Goal: Information Seeking & Learning: Learn about a topic

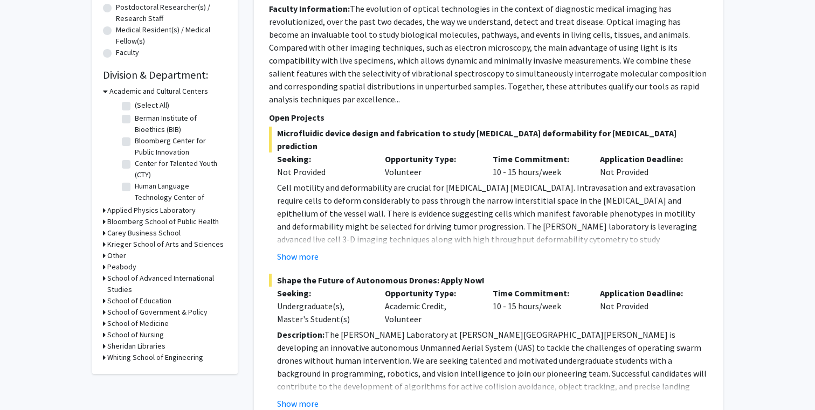
scroll to position [294, 0]
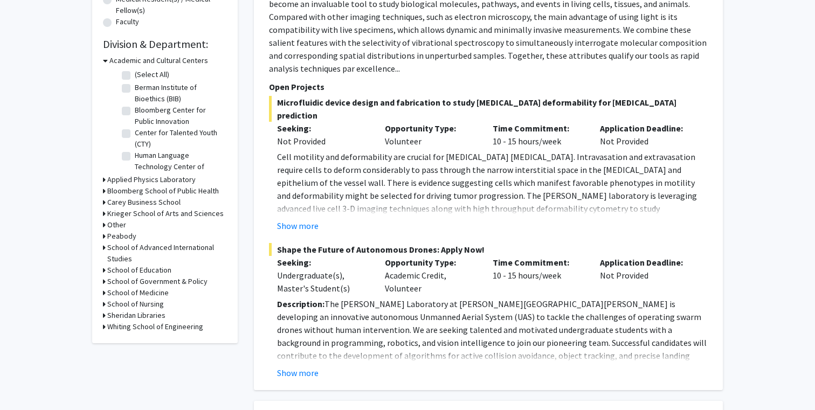
click at [152, 292] on h3 "School of Medicine" at bounding box center [137, 292] width 61 height 11
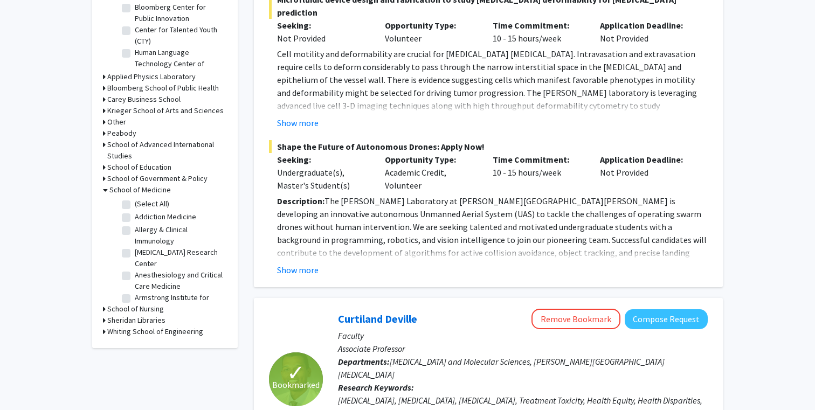
scroll to position [433, 0]
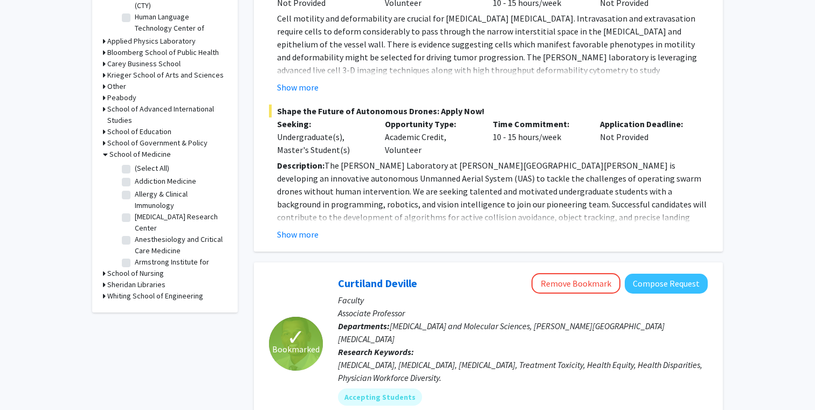
click at [135, 170] on label "(Select All)" at bounding box center [152, 168] width 34 height 11
click at [135, 170] on input "(Select All)" at bounding box center [138, 166] width 7 height 7
checkbox input "true"
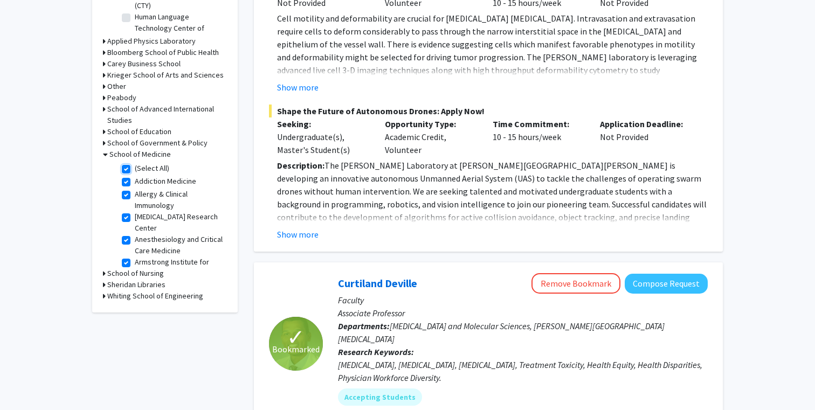
checkbox input "true"
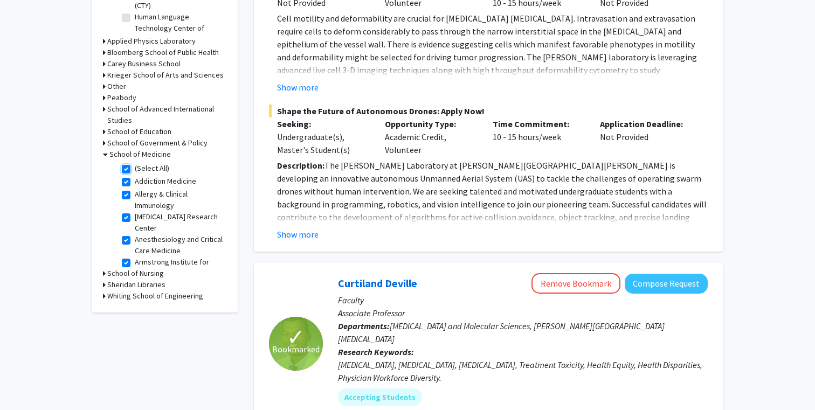
checkbox input "true"
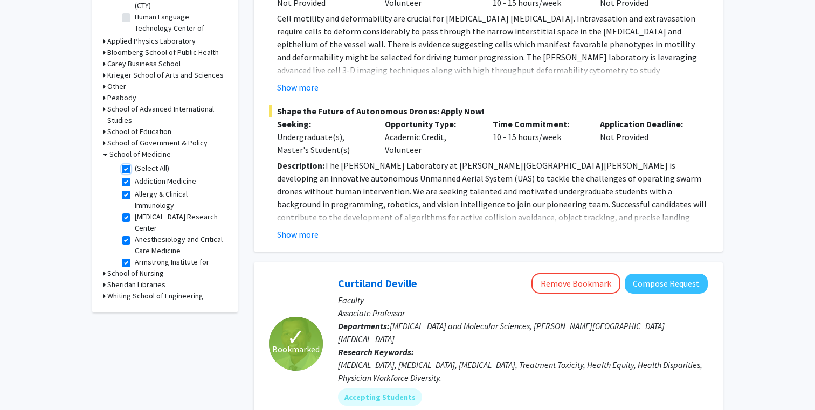
checkbox input "true"
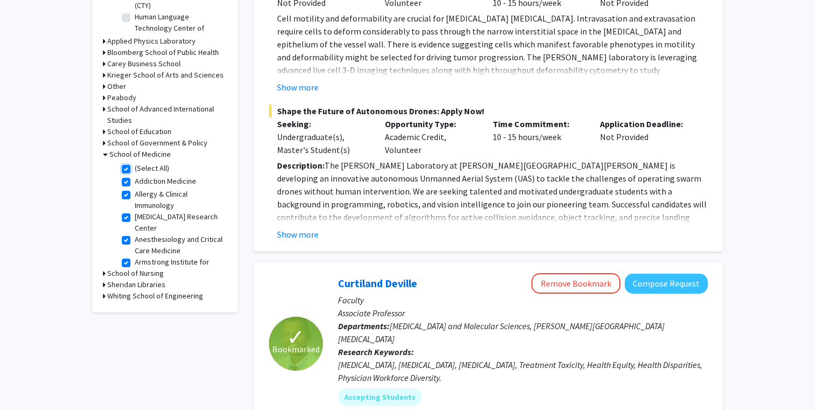
checkbox input "true"
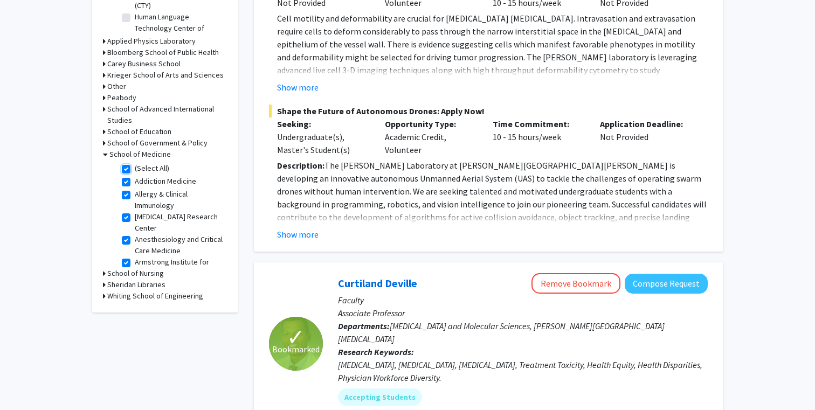
checkbox input "true"
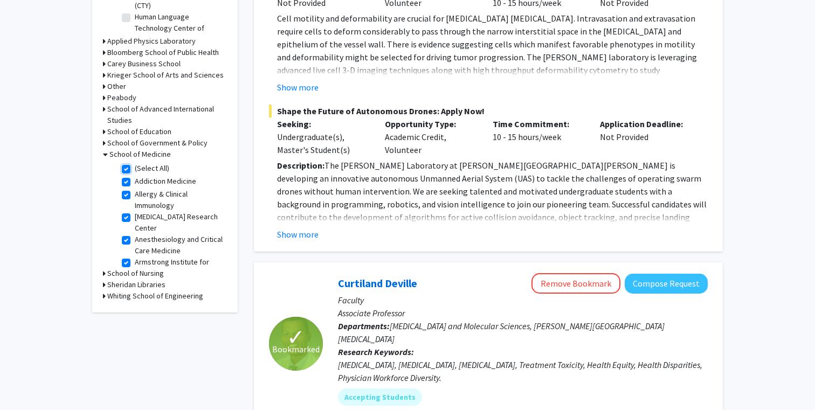
checkbox input "true"
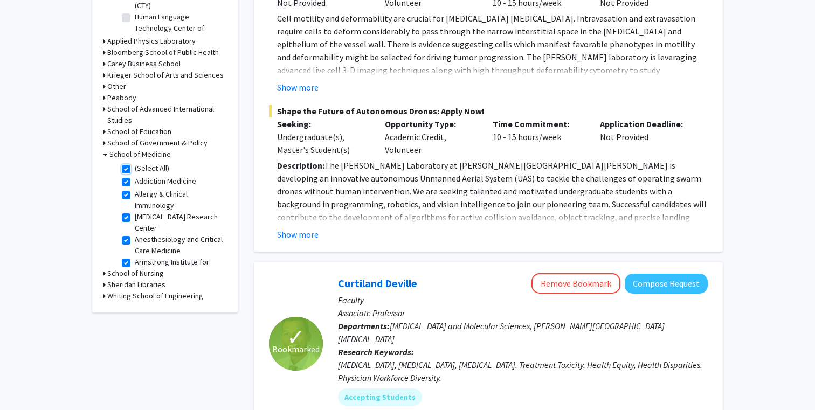
checkbox input "true"
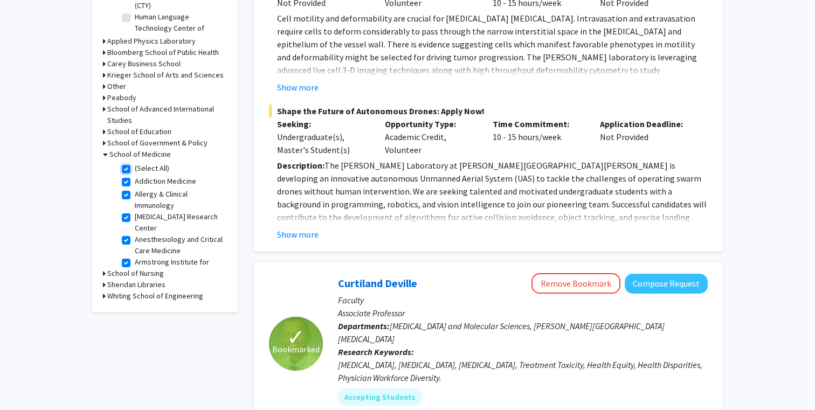
checkbox input "true"
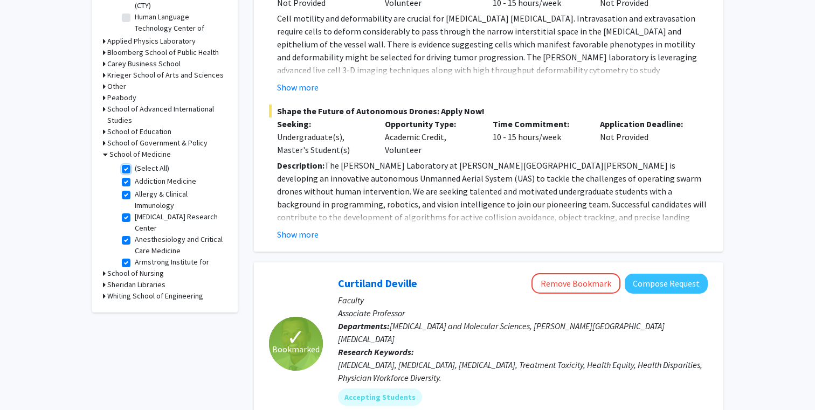
checkbox input "true"
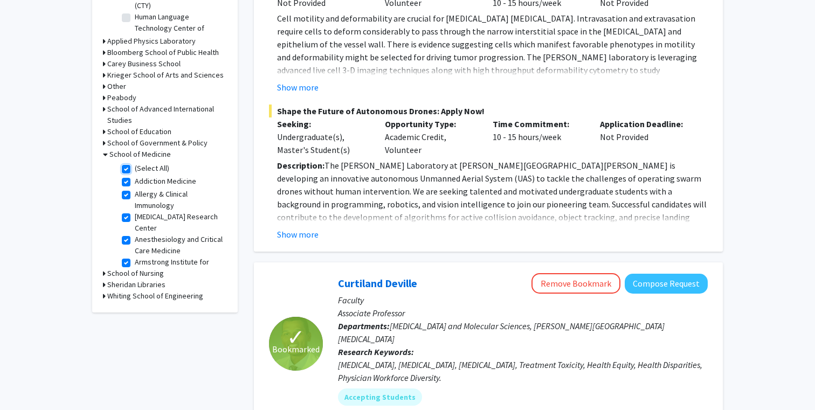
checkbox input "true"
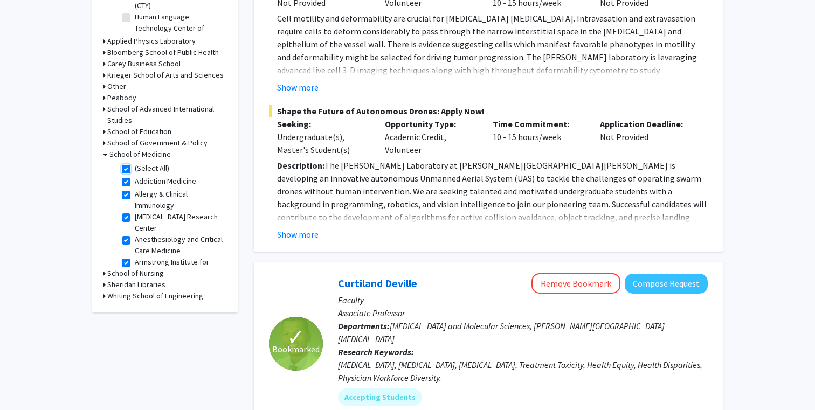
checkbox input "true"
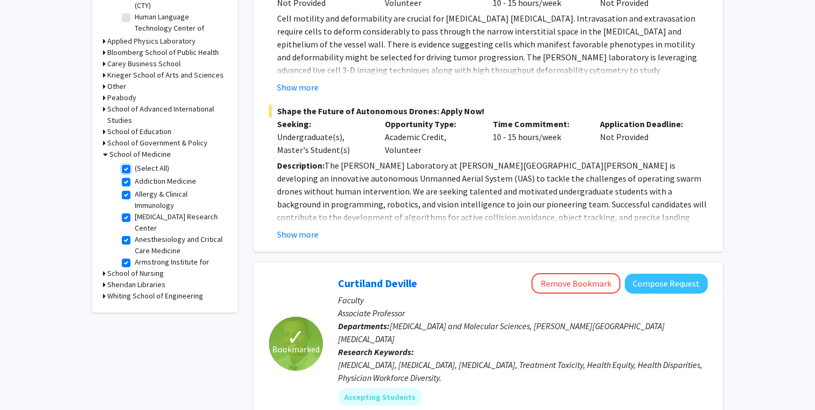
checkbox input "true"
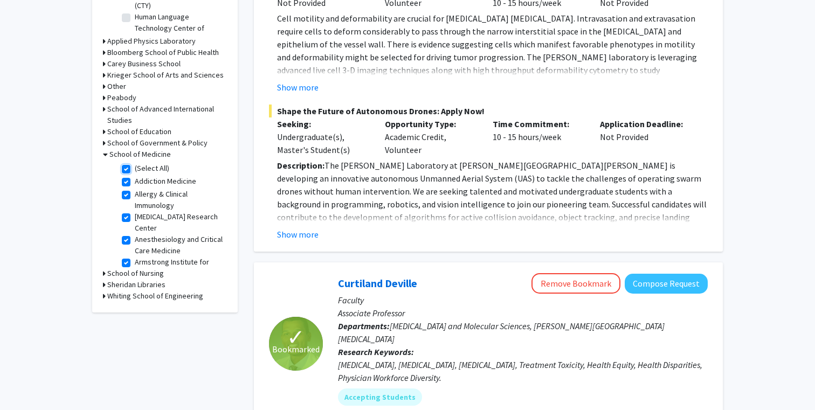
checkbox input "true"
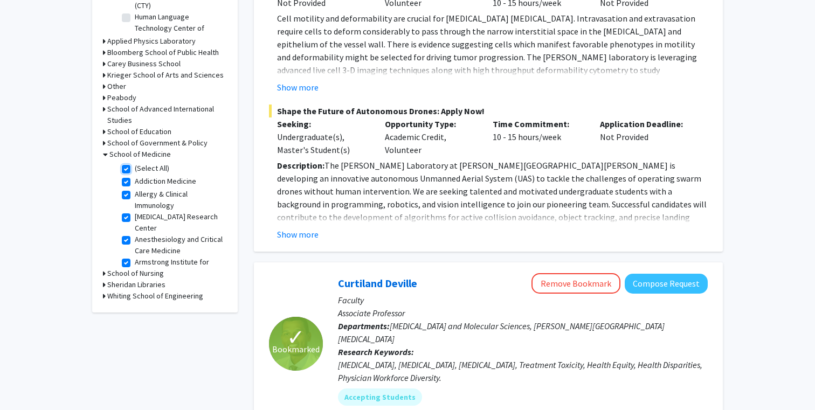
checkbox input "true"
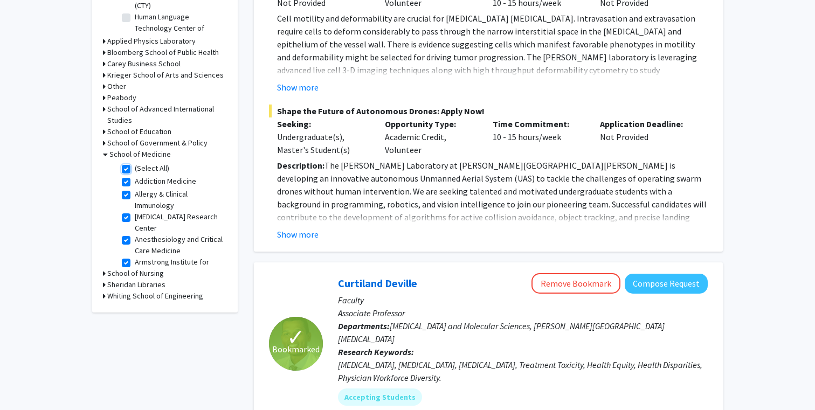
checkbox input "true"
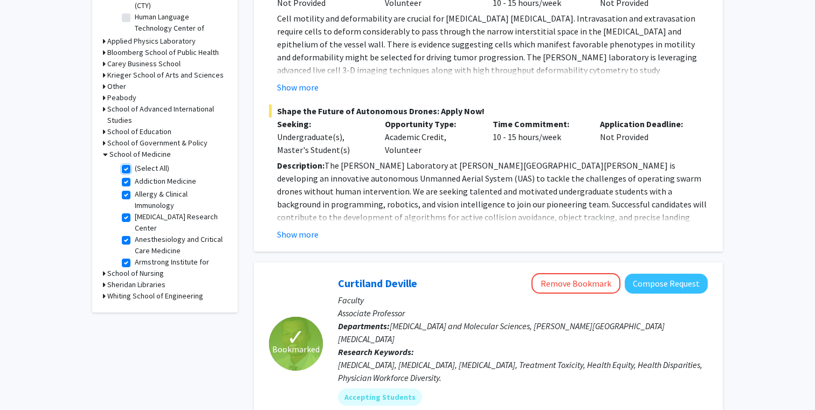
checkbox input "true"
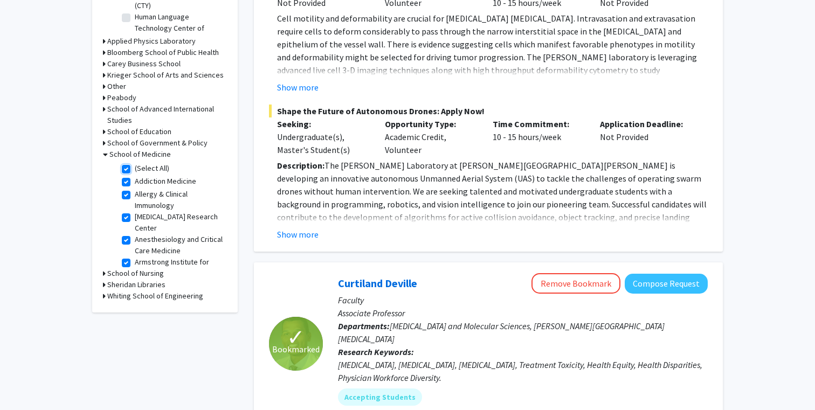
checkbox input "true"
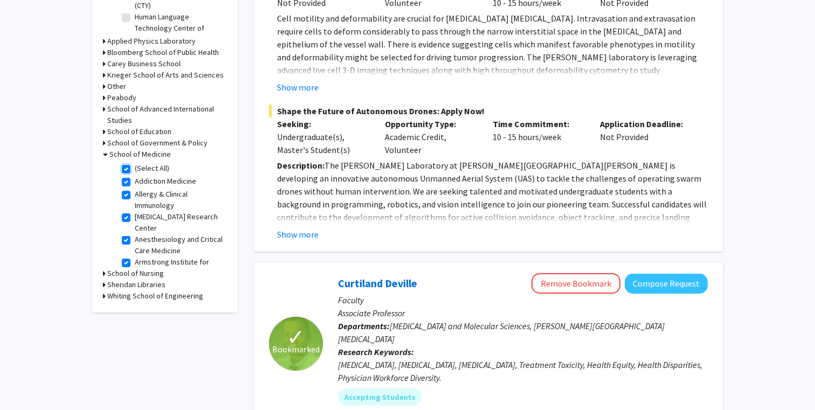
checkbox input "true"
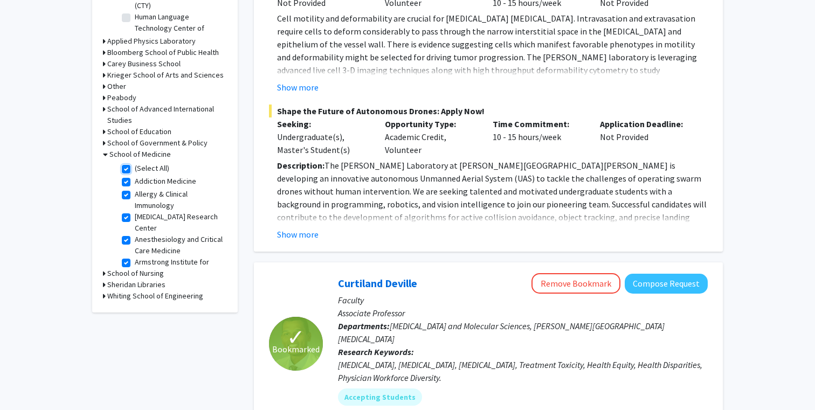
checkbox input "true"
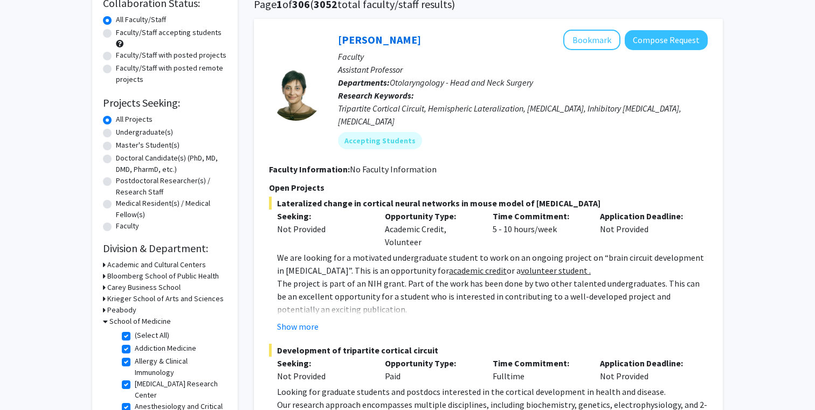
scroll to position [91, 0]
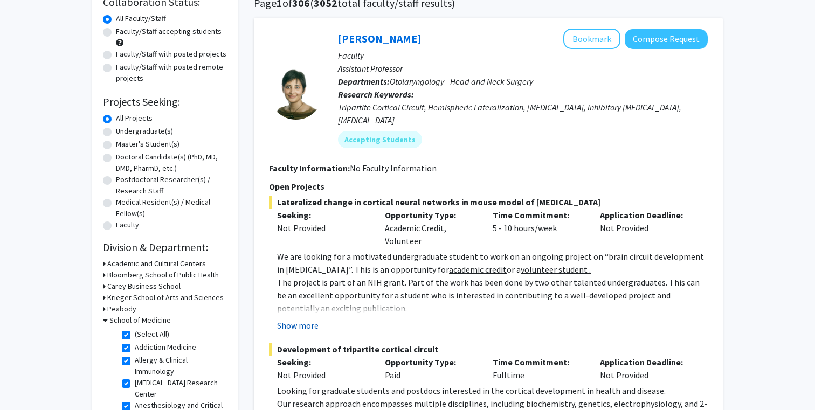
click at [309, 319] on button "Show more" at bounding box center [297, 325] width 41 height 13
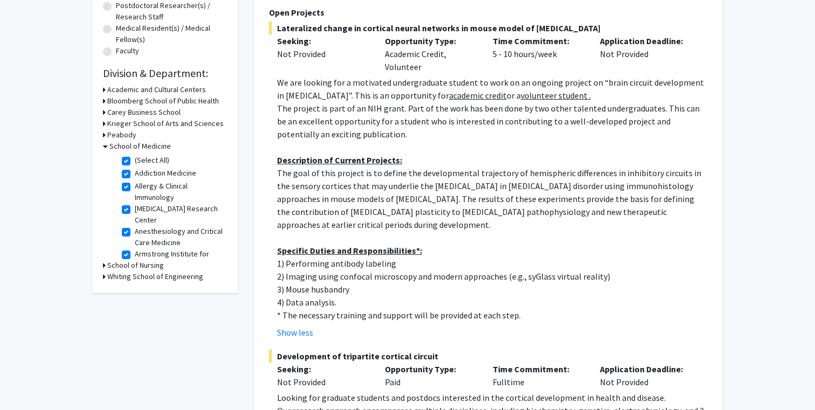
scroll to position [266, 0]
drag, startPoint x: 353, startPoint y: 280, endPoint x: 288, endPoint y: 279, distance: 64.7
click at [288, 282] on p "3) Mouse husbandry" at bounding box center [492, 288] width 431 height 13
copy p "Mouse husbandry"
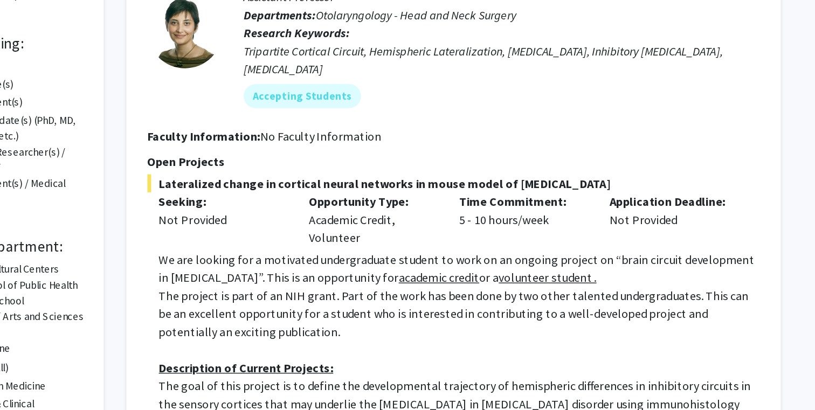
scroll to position [46, 0]
drag, startPoint x: 386, startPoint y: 260, endPoint x: 444, endPoint y: 272, distance: 58.5
click at [443, 272] on div "Opportunity Type: Academic Credit, Volunteer" at bounding box center [431, 273] width 108 height 39
click at [491, 259] on div "Time Commitment: 5 - 10 hours/week" at bounding box center [538, 273] width 108 height 39
drag, startPoint x: 397, startPoint y: 288, endPoint x: 501, endPoint y: 289, distance: 104.0
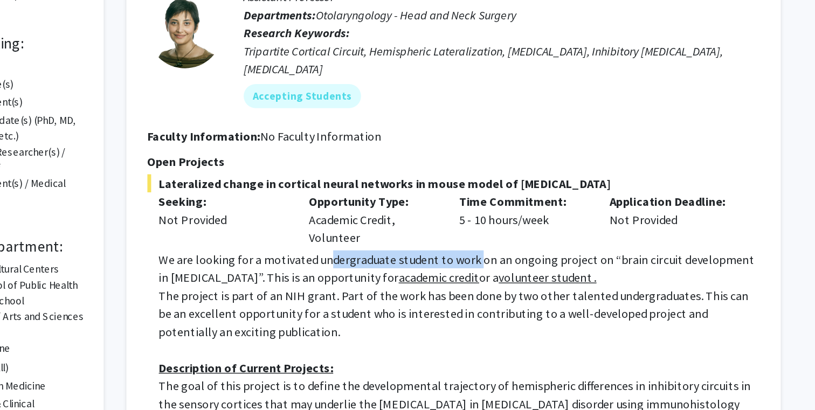
click at [501, 295] on p "We are looking for a motivated undergraduate student to work on an ongoing proj…" at bounding box center [492, 308] width 431 height 26
click at [586, 295] on p "We are looking for a motivated undergraduate student to work on an ongoing proj…" at bounding box center [492, 308] width 431 height 26
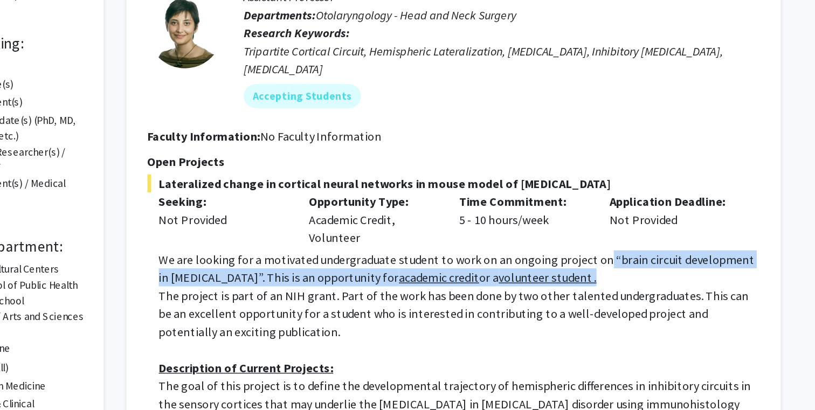
drag, startPoint x: 591, startPoint y: 286, endPoint x: 560, endPoint y: 307, distance: 36.9
click at [560, 307] on p "We are looking for a motivated undergraduate student to work on an ongoing proj…" at bounding box center [492, 308] width 431 height 26
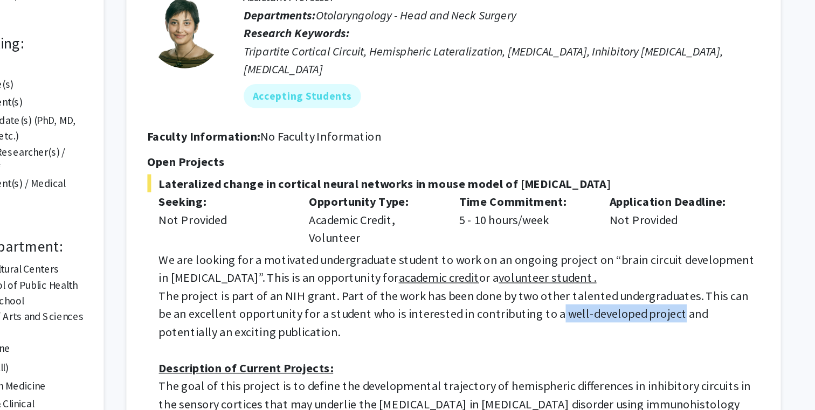
drag, startPoint x: 534, startPoint y: 326, endPoint x: 620, endPoint y: 328, distance: 86.3
click at [620, 328] on p "The project is part of an NIH grant. Part of the work has been done by two othe…" at bounding box center [492, 340] width 431 height 39
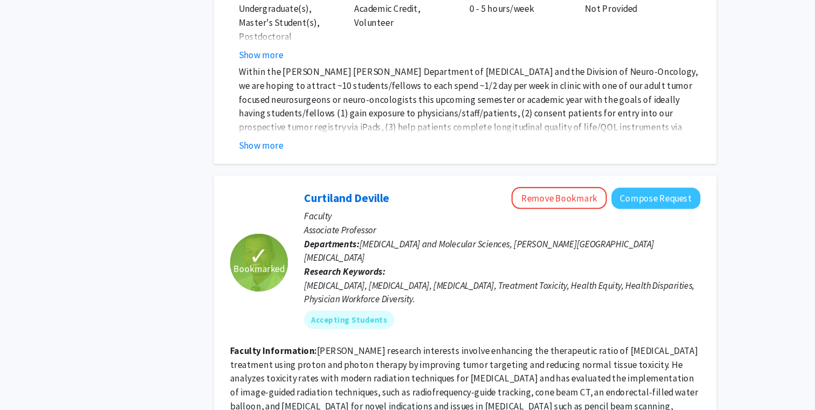
scroll to position [1186, 0]
click at [595, 202] on button "Remove Bookmark" at bounding box center [575, 212] width 89 height 20
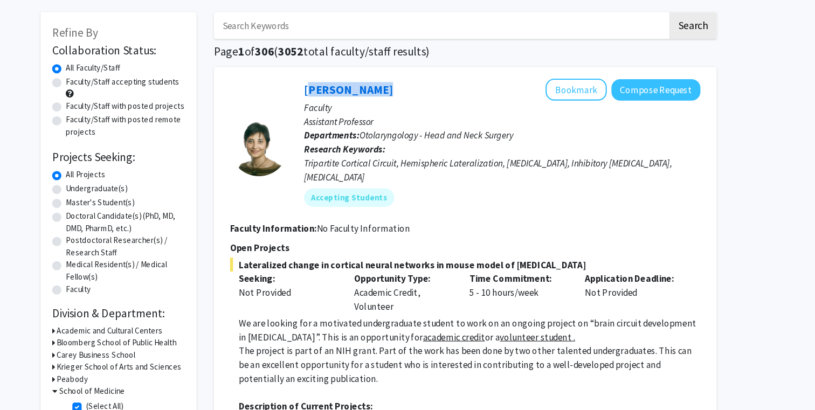
scroll to position [0, 0]
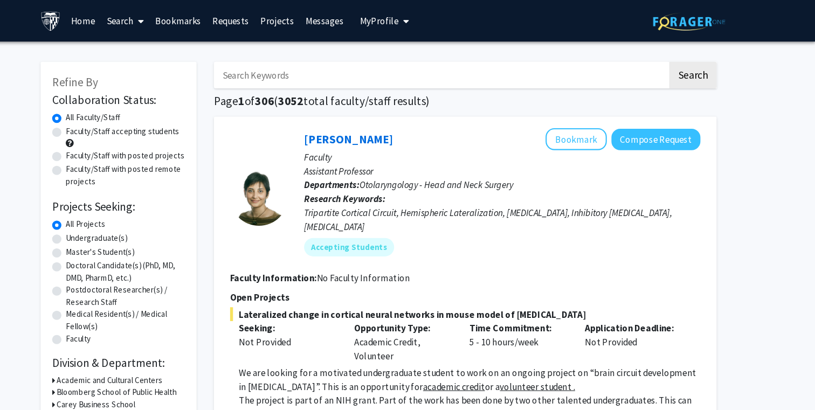
click at [395, 78] on input "Search Keywords" at bounding box center [465, 70] width 423 height 25
type input "clinical"
click at [700, 82] on button "Search" at bounding box center [701, 70] width 44 height 25
checkbox input "false"
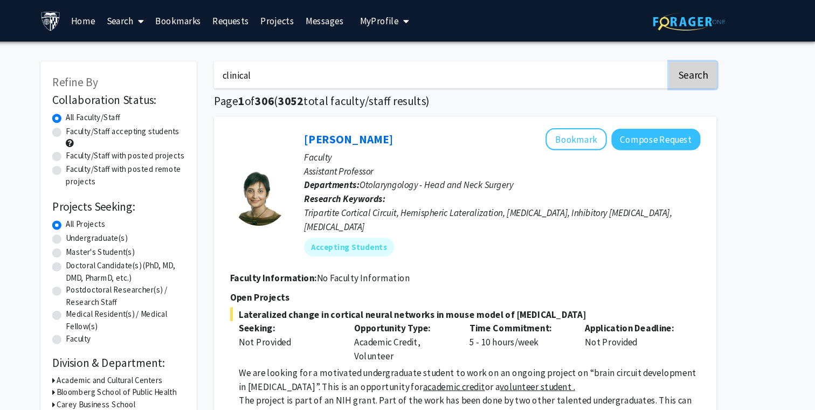
checkbox input "false"
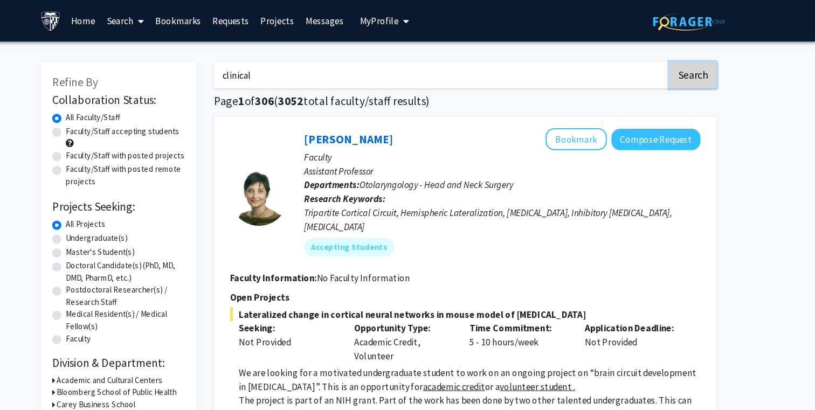
checkbox input "false"
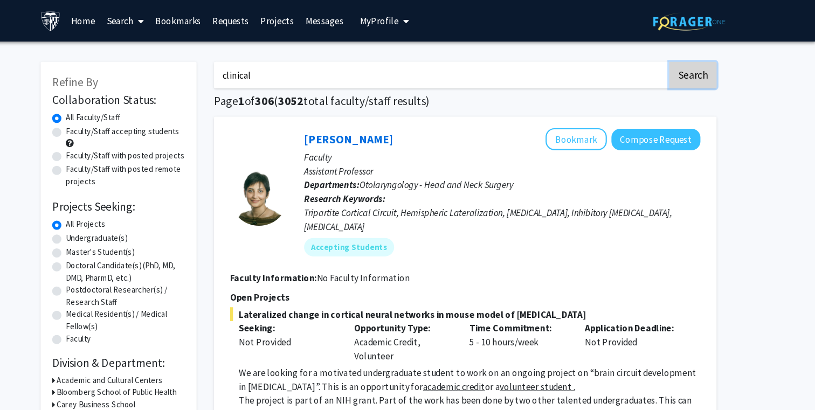
checkbox input "false"
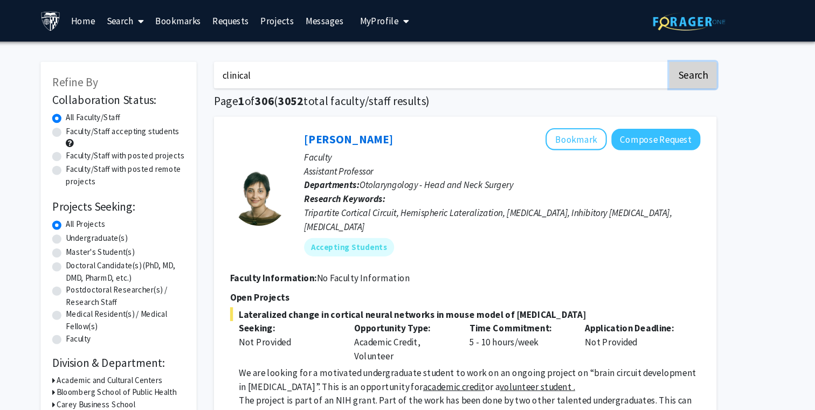
checkbox input "false"
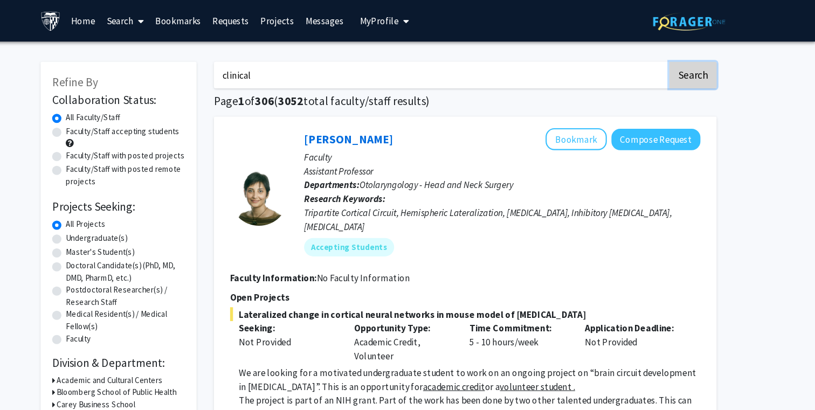
checkbox input "false"
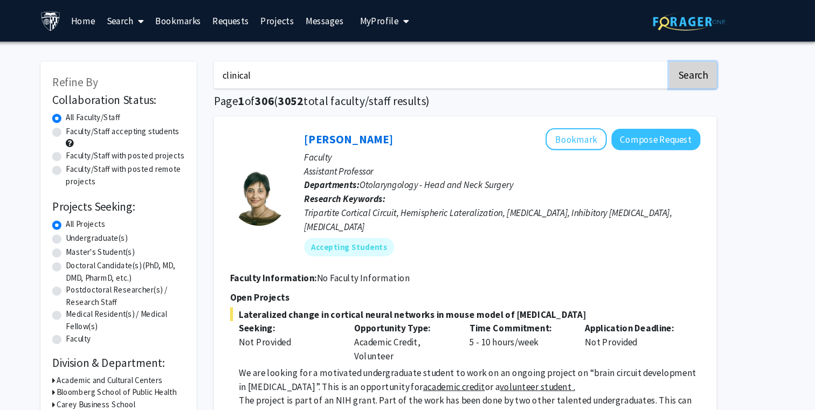
checkbox input "false"
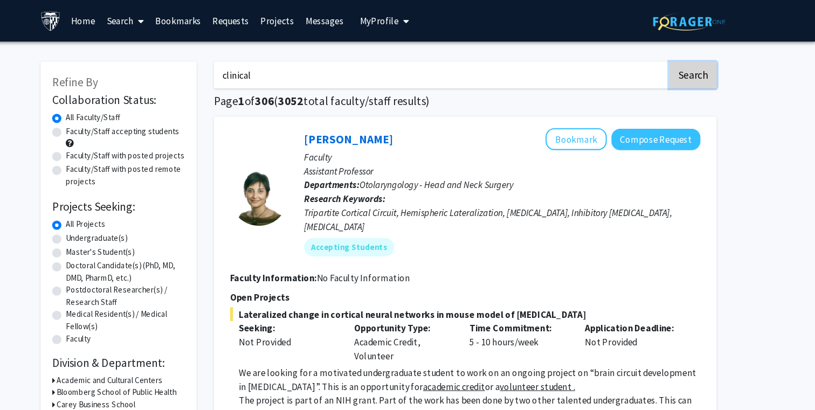
checkbox input "false"
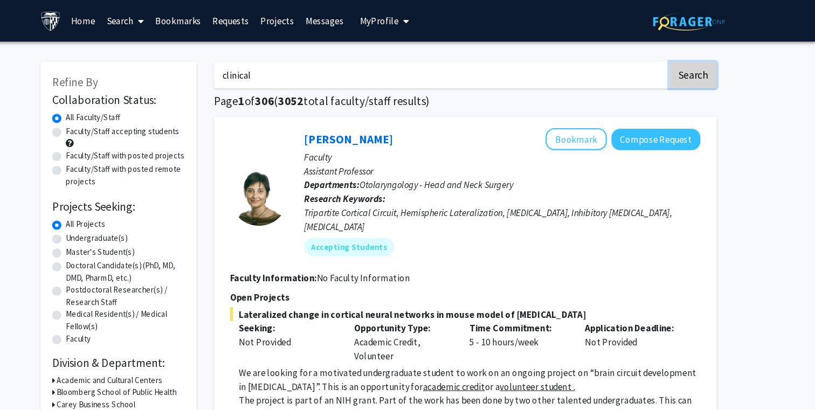
checkbox input "false"
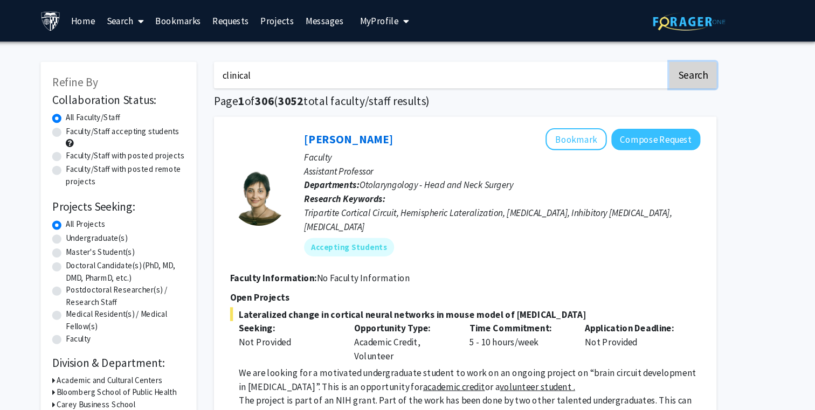
checkbox input "false"
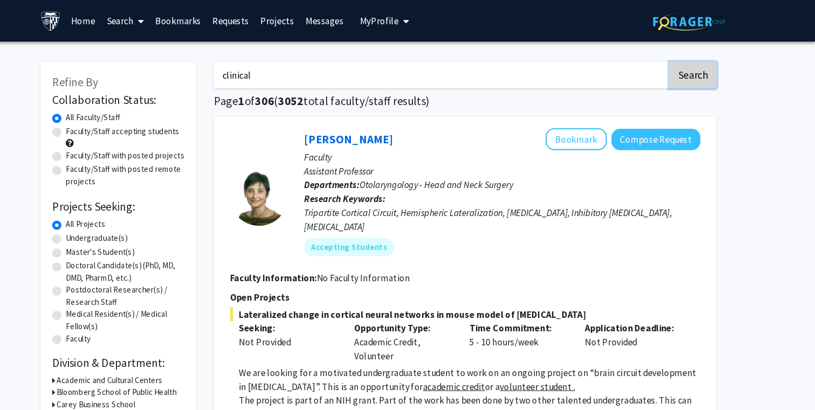
checkbox input "false"
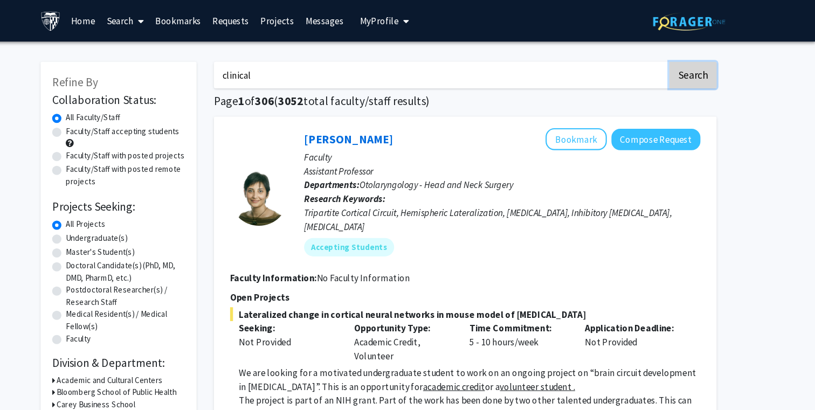
checkbox input "false"
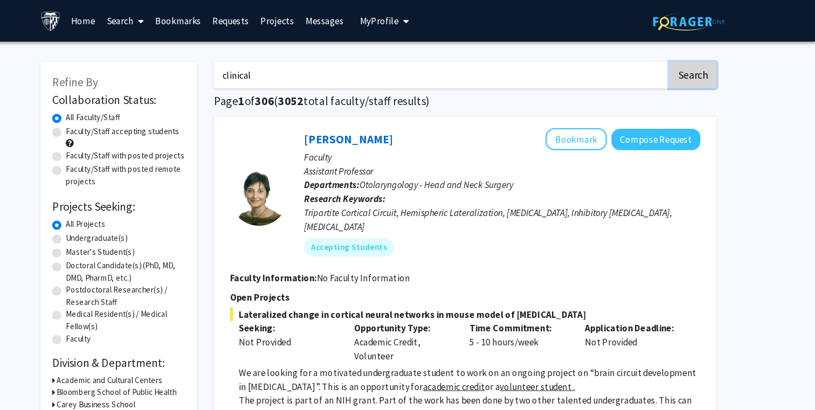
checkbox input "false"
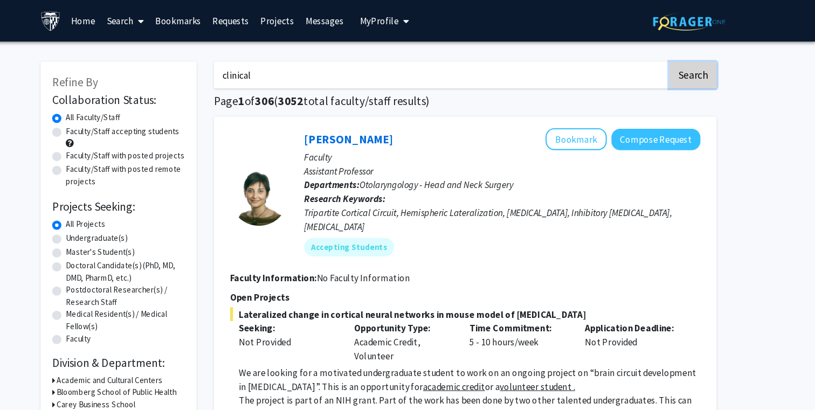
checkbox input "false"
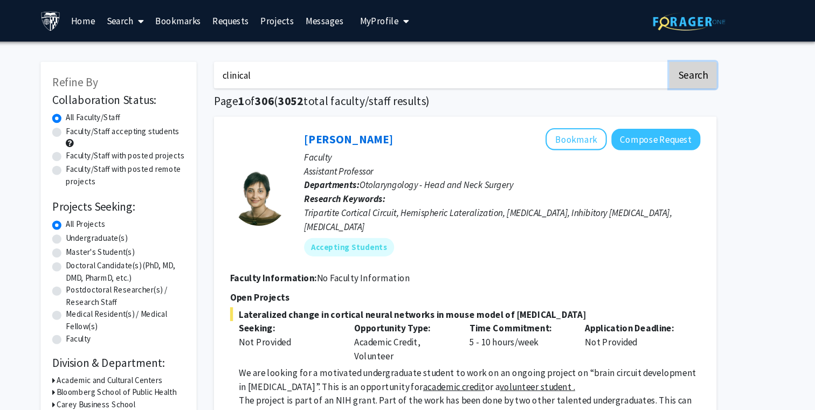
checkbox input "false"
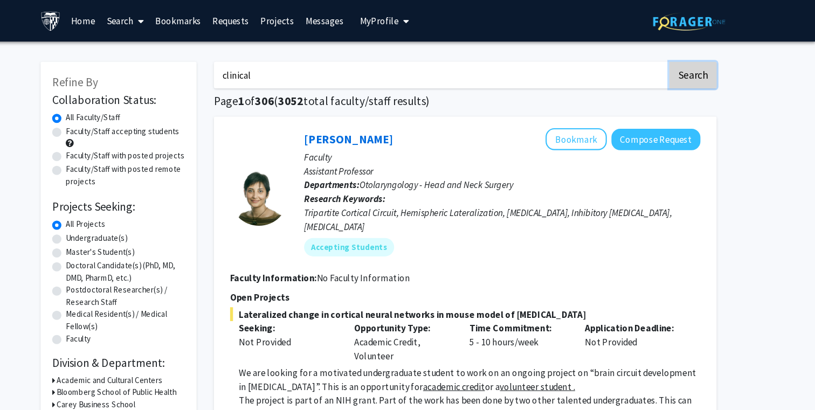
checkbox input "false"
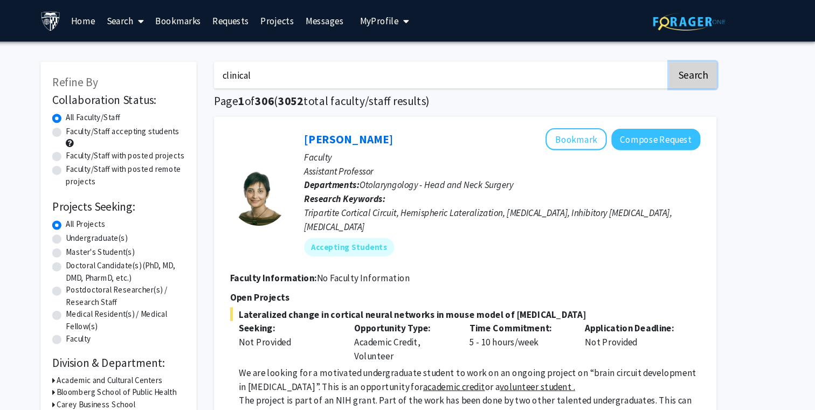
checkbox input "false"
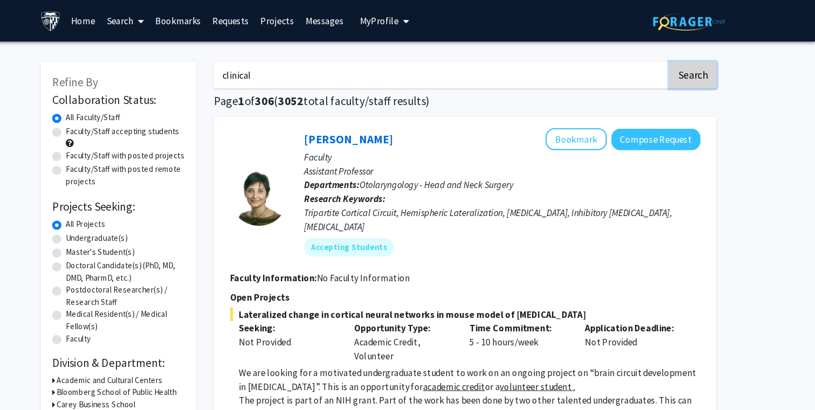
checkbox input "false"
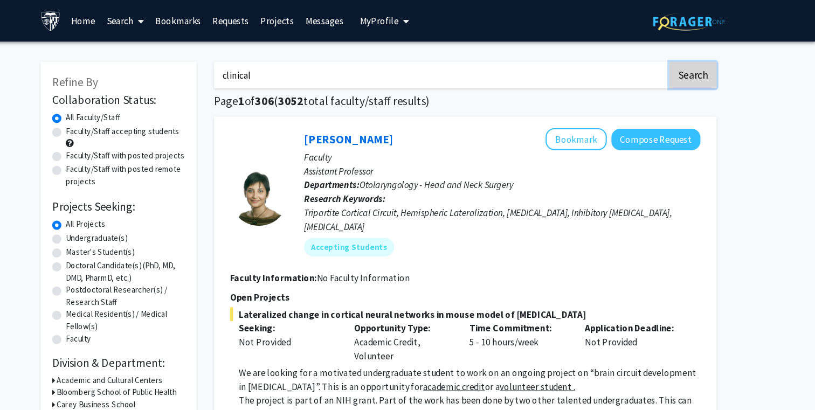
checkbox input "false"
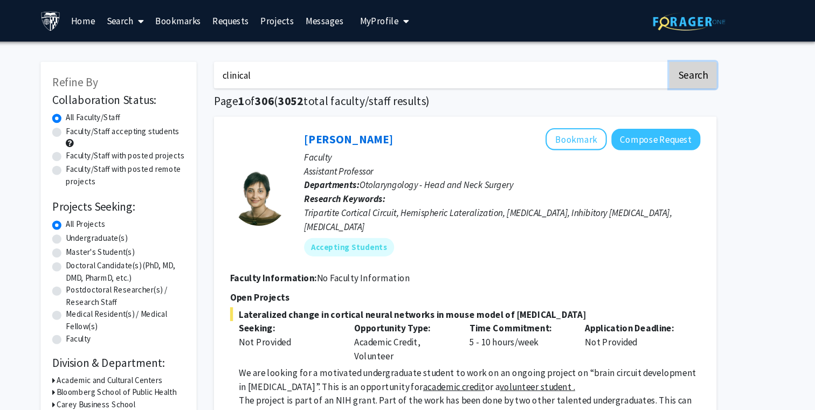
checkbox input "false"
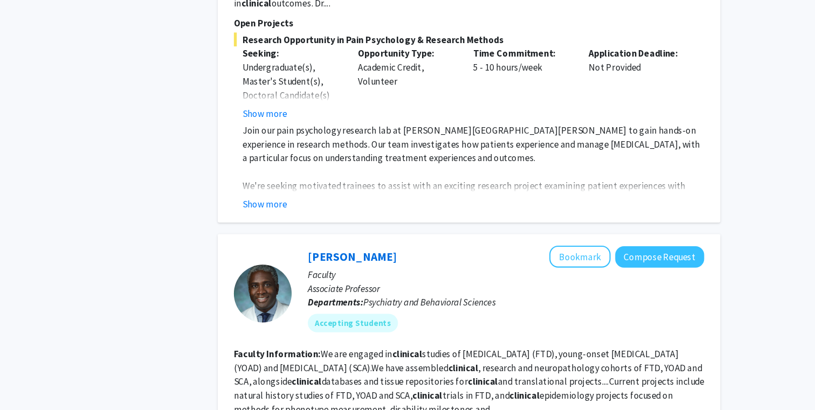
scroll to position [3711, 0]
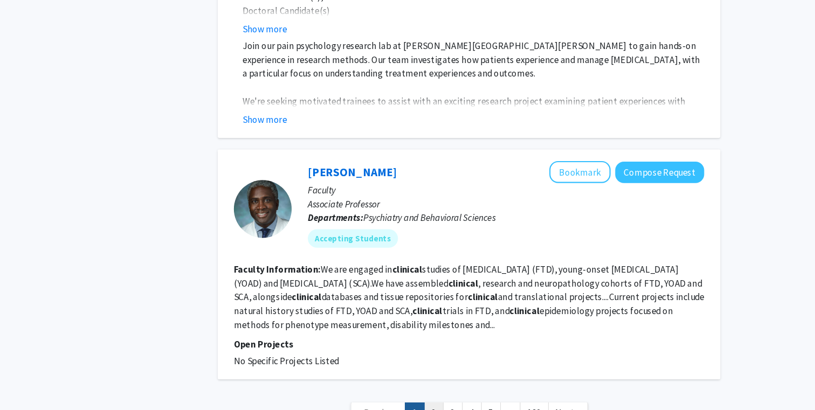
click at [460, 403] on link "2" at bounding box center [455, 412] width 18 height 19
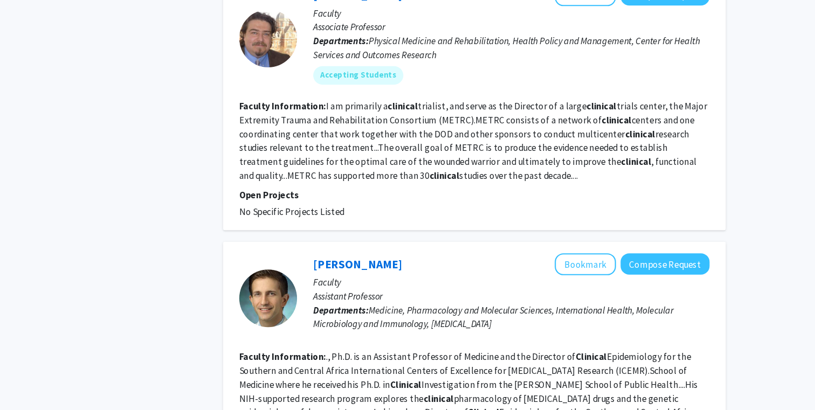
scroll to position [2239, 0]
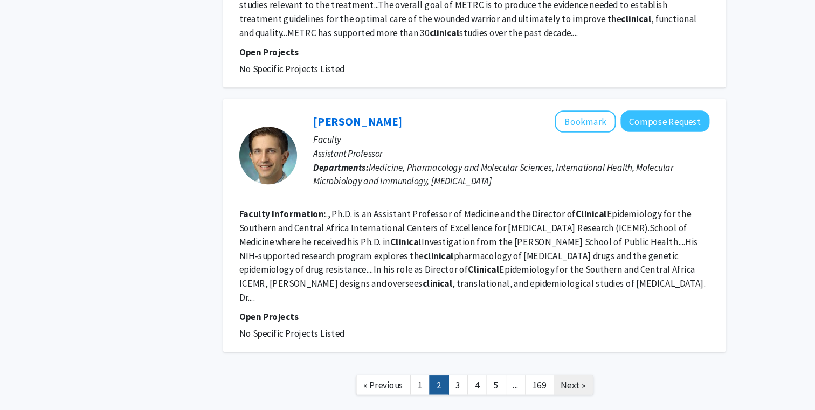
click at [587, 381] on span "Next »" at bounding box center [580, 386] width 23 height 11
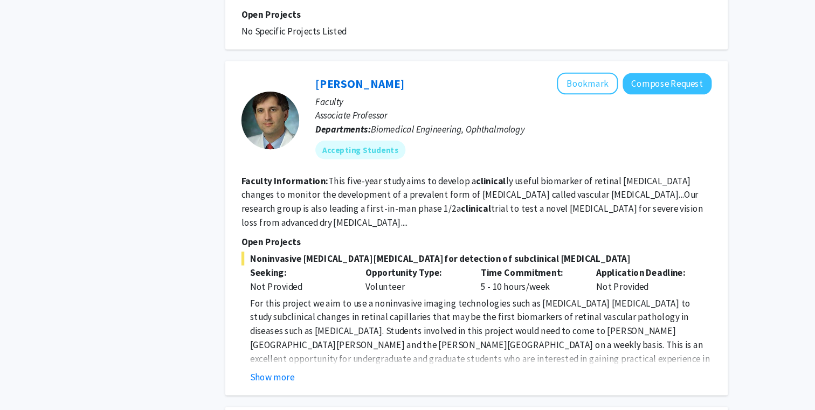
scroll to position [1112, 0]
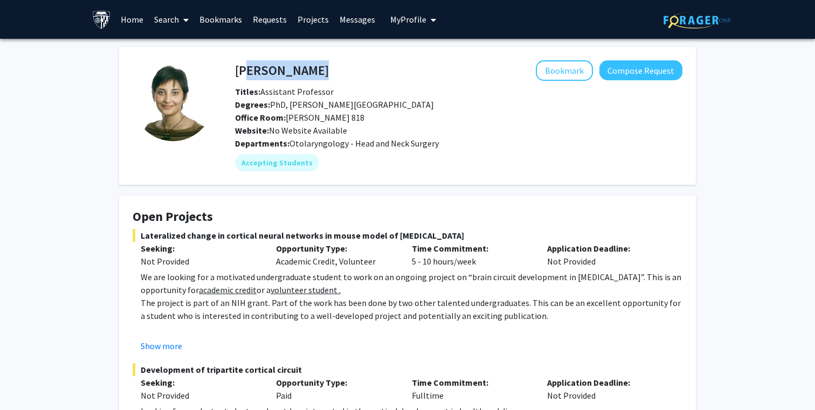
drag, startPoint x: 322, startPoint y: 70, endPoint x: 239, endPoint y: 70, distance: 83.5
click at [239, 70] on div "[PERSON_NAME] Bookmark Compose Request" at bounding box center [458, 70] width 463 height 20
click at [236, 70] on h4 "[PERSON_NAME]" at bounding box center [282, 70] width 94 height 20
drag, startPoint x: 236, startPoint y: 70, endPoint x: 309, endPoint y: 70, distance: 73.3
click at [309, 70] on h4 "[PERSON_NAME]" at bounding box center [282, 70] width 94 height 20
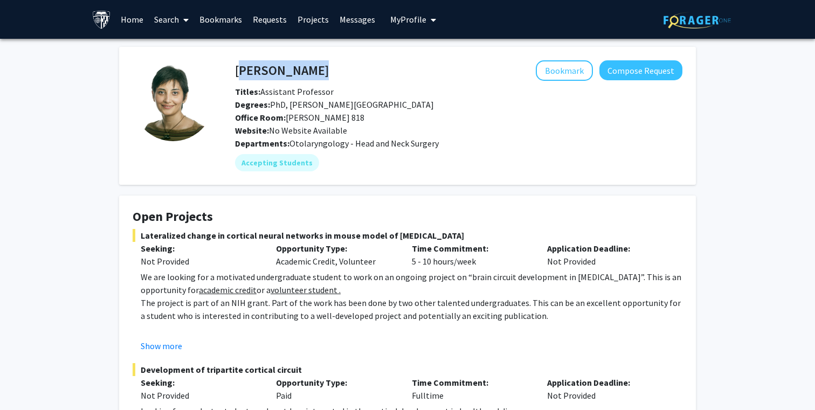
copy h4 "[PERSON_NAME]"
click at [586, 63] on button "Bookmark" at bounding box center [564, 70] width 57 height 20
